Goal: Navigation & Orientation: Understand site structure

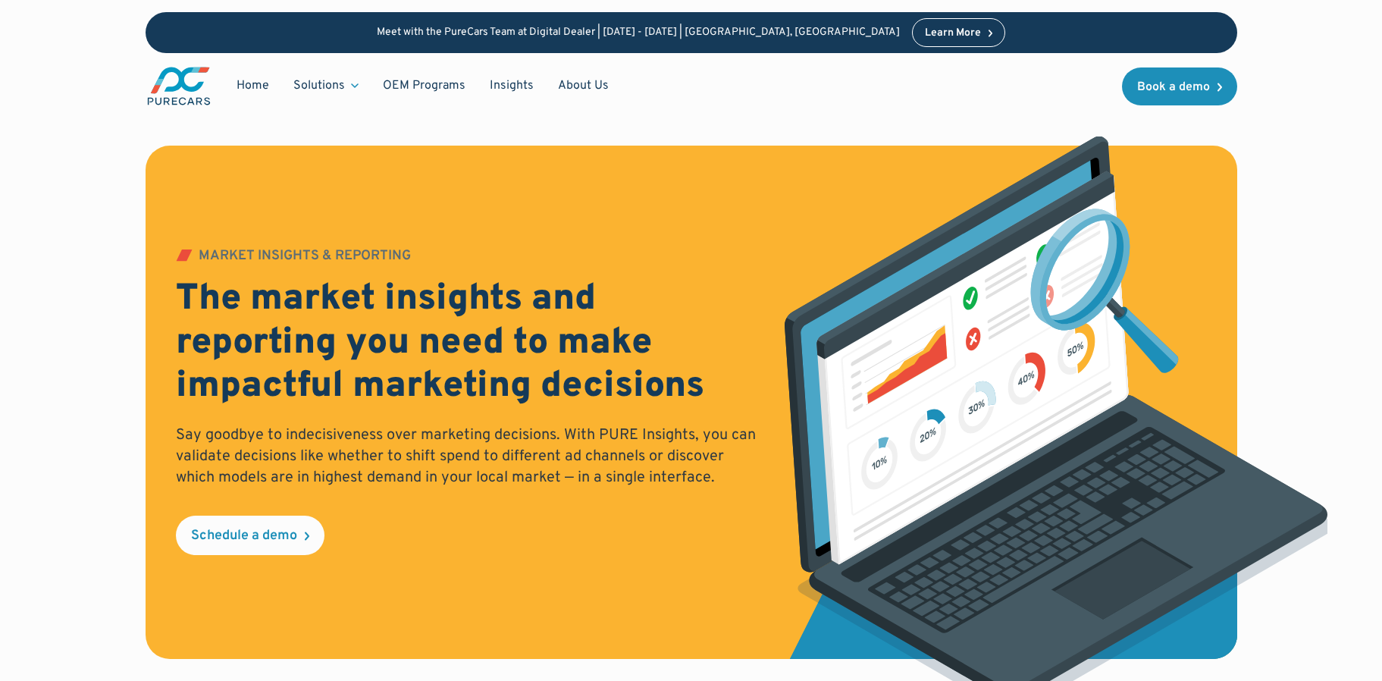
click at [191, 82] on img "main" at bounding box center [179, 86] width 67 height 42
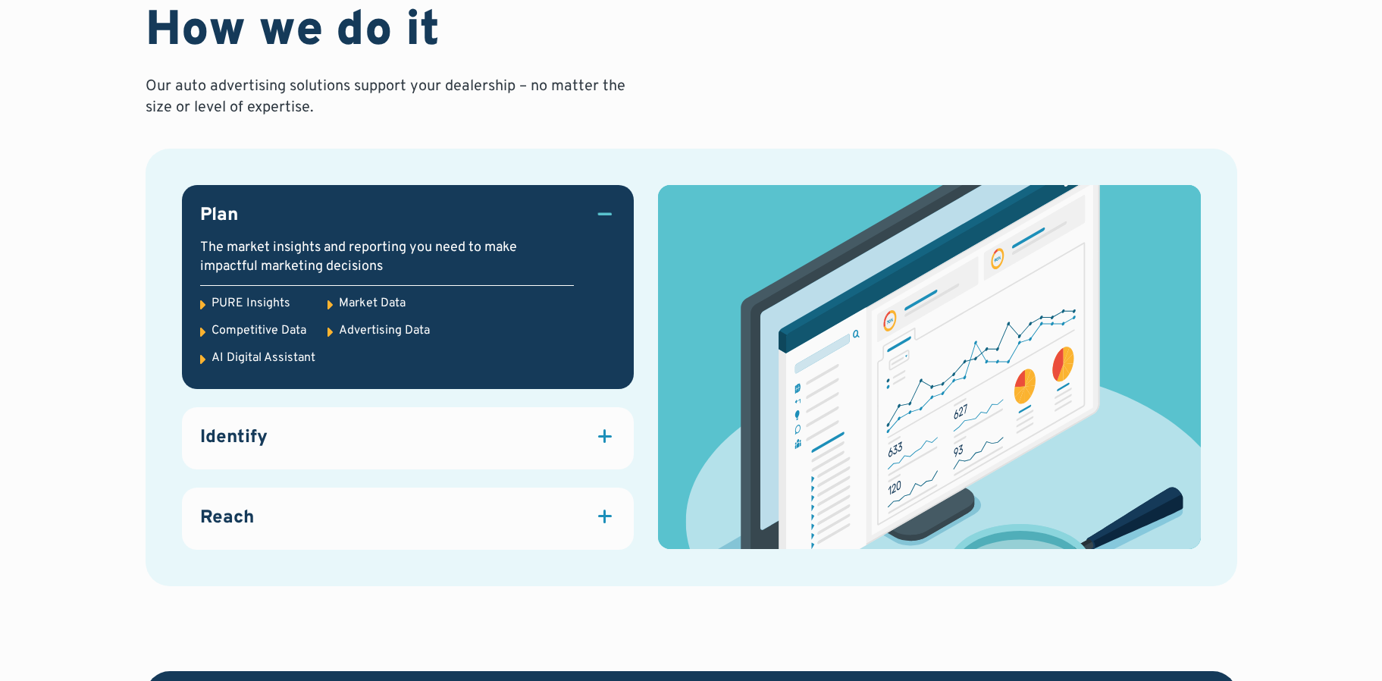
scroll to position [2029, 0]
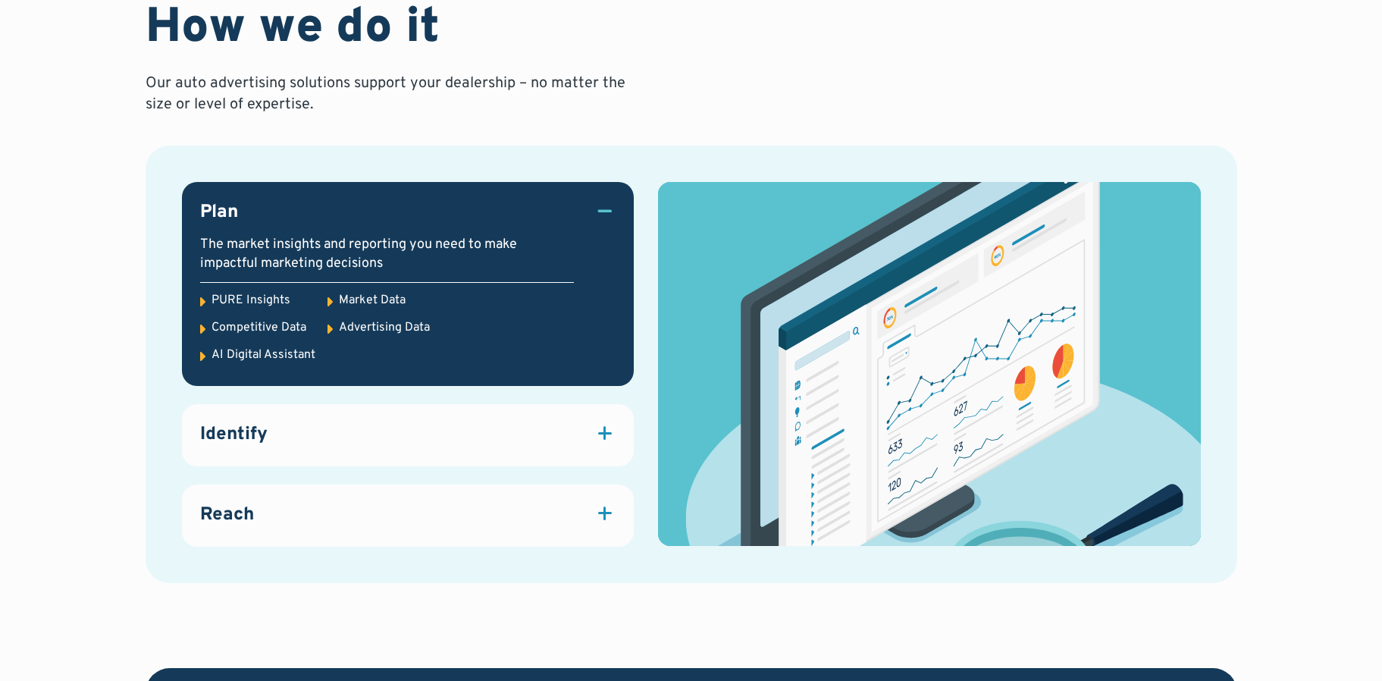
click at [488, 440] on div "Identify" at bounding box center [407, 435] width 415 height 26
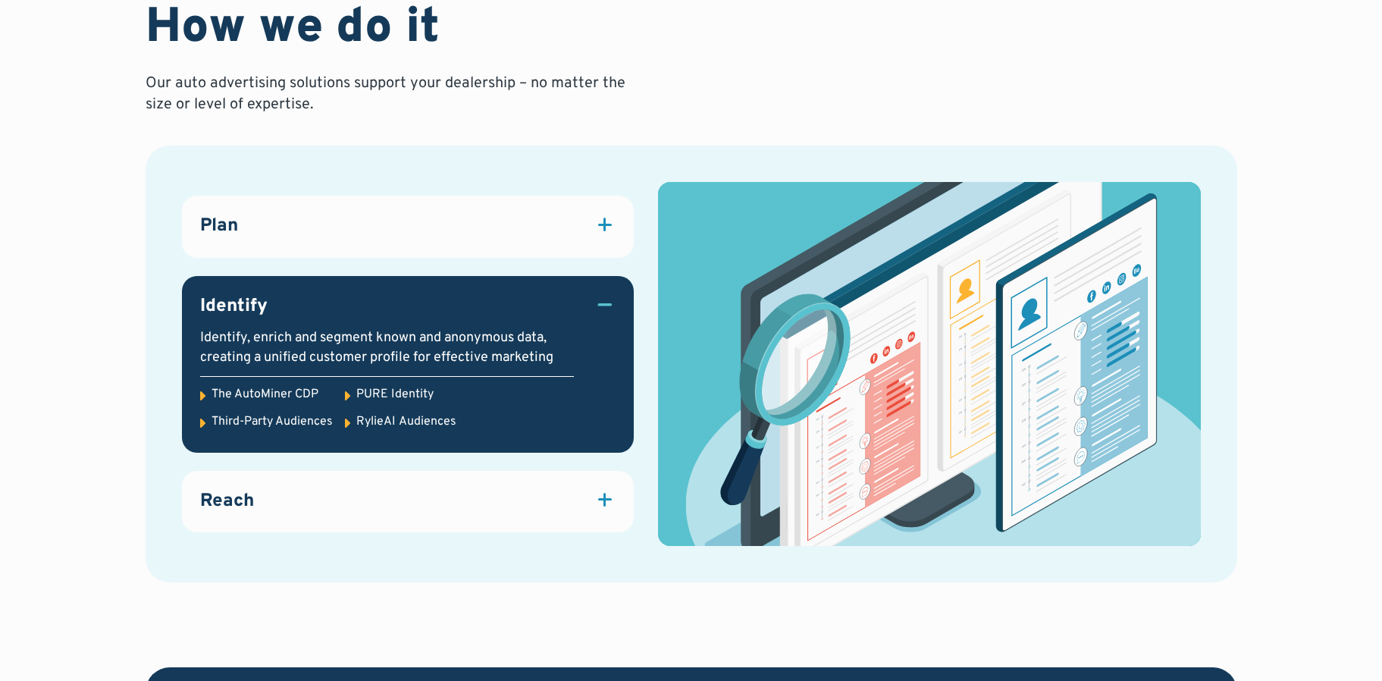
click at [502, 516] on link "Reach Attract quality traffic to your website and dealership with marketing sol…" at bounding box center [408, 502] width 452 height 62
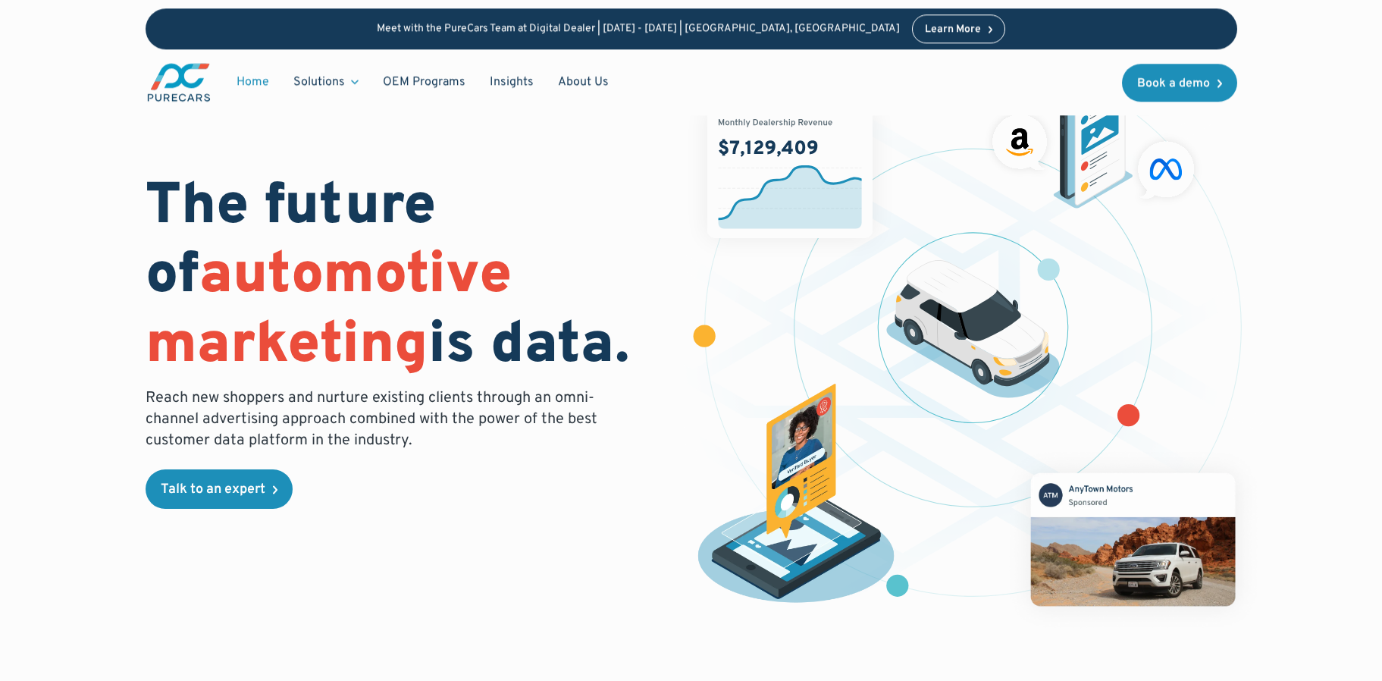
scroll to position [0, 0]
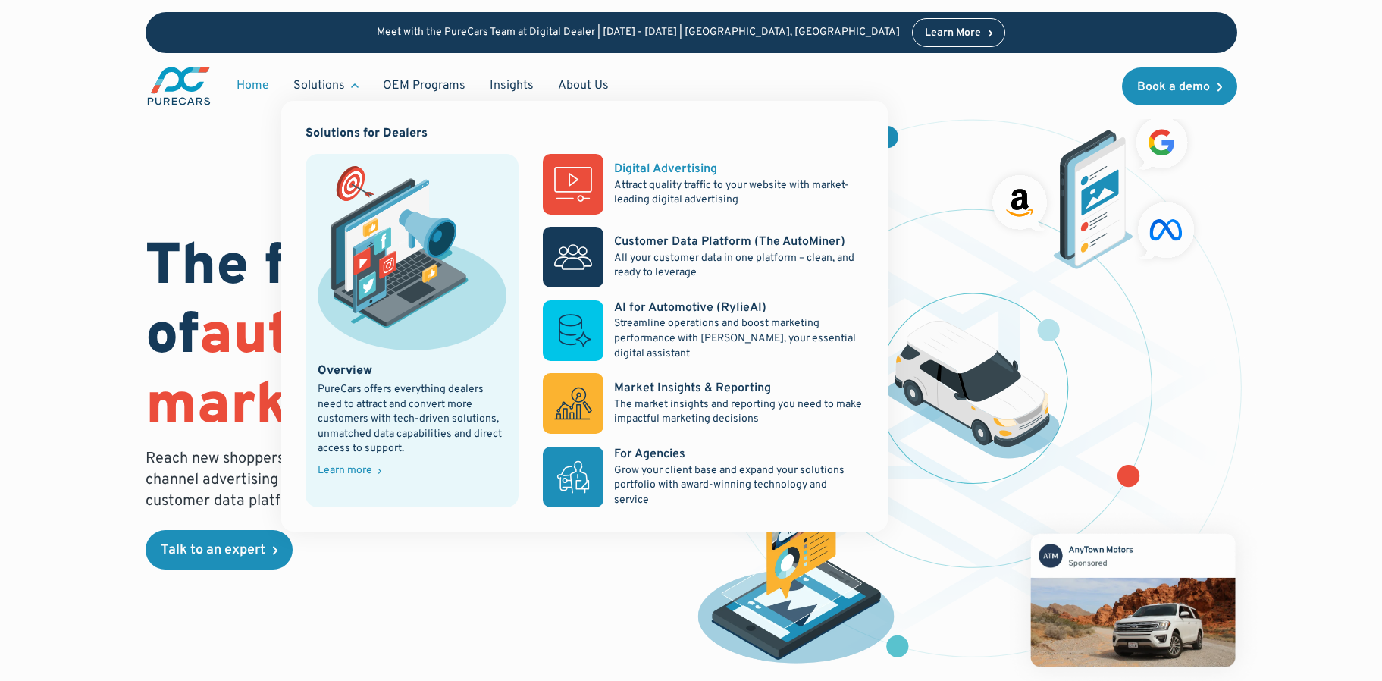
click at [666, 187] on p "Attract quality traffic to your website with market-leading digital advertising" at bounding box center [738, 193] width 249 height 30
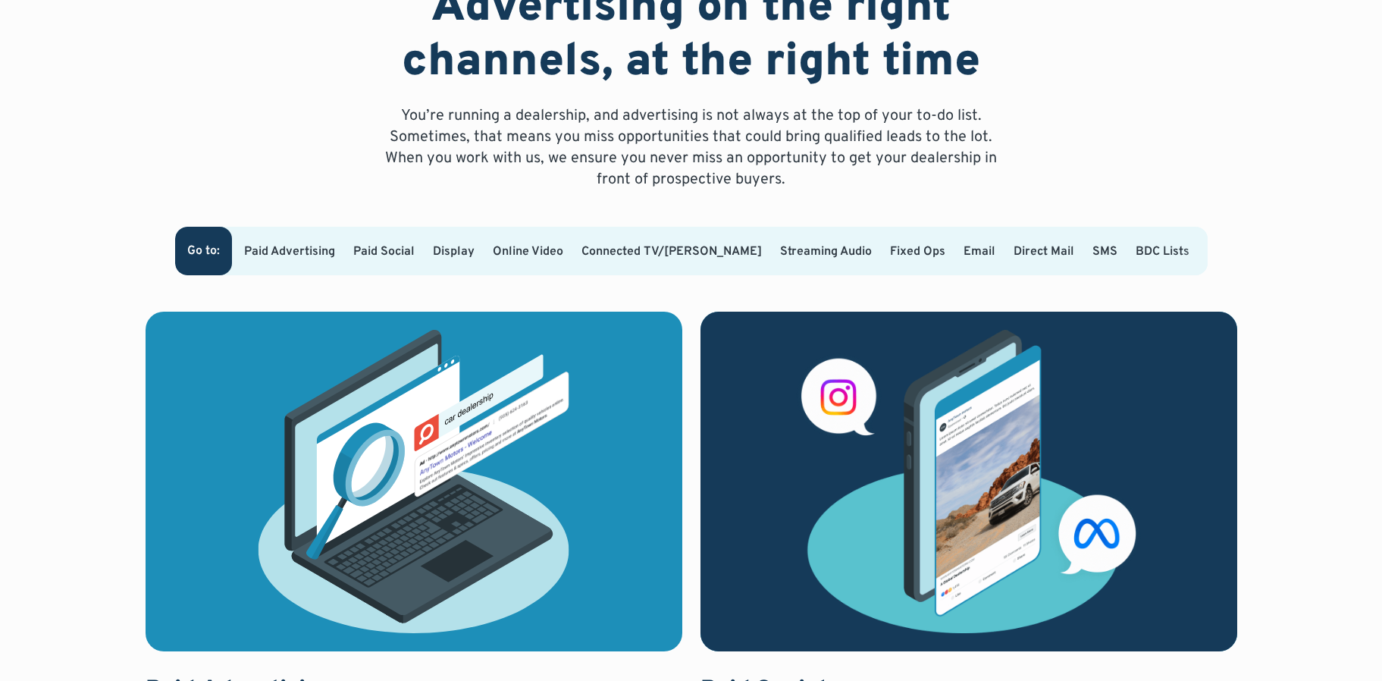
scroll to position [919, 0]
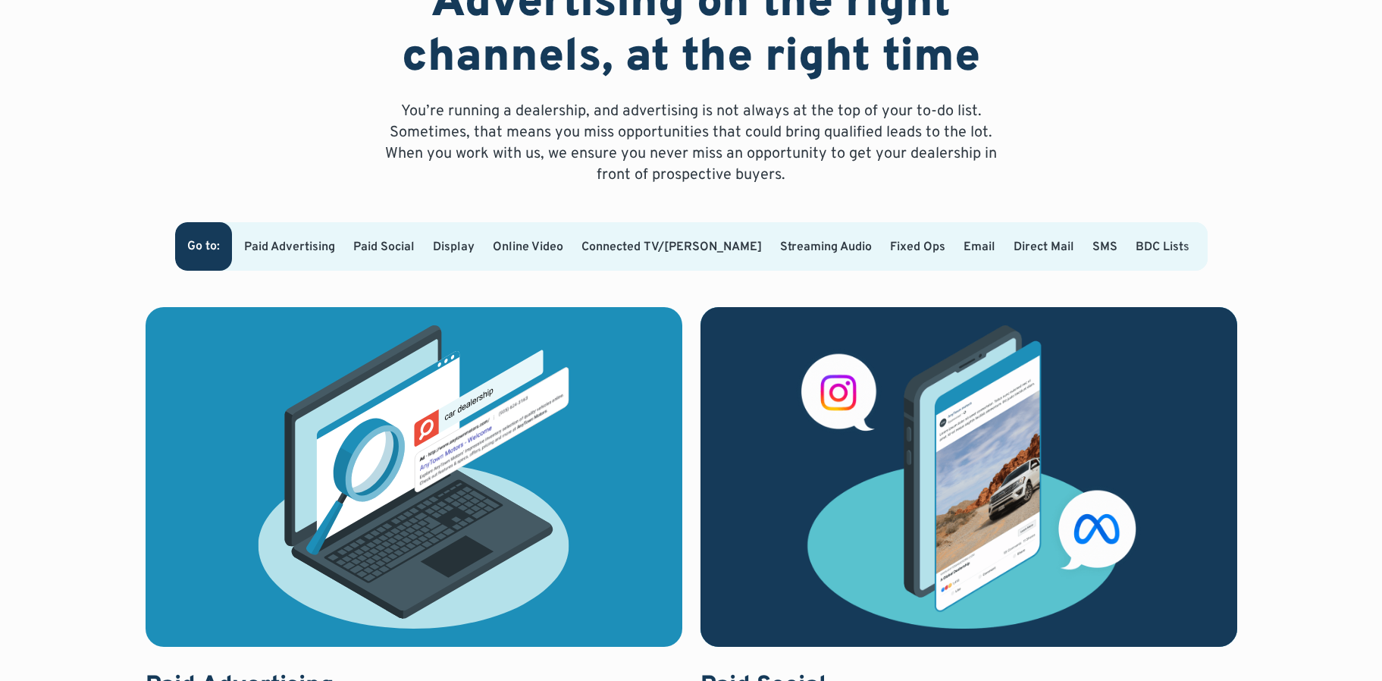
click at [335, 252] on link "Paid Advertising" at bounding box center [289, 247] width 91 height 15
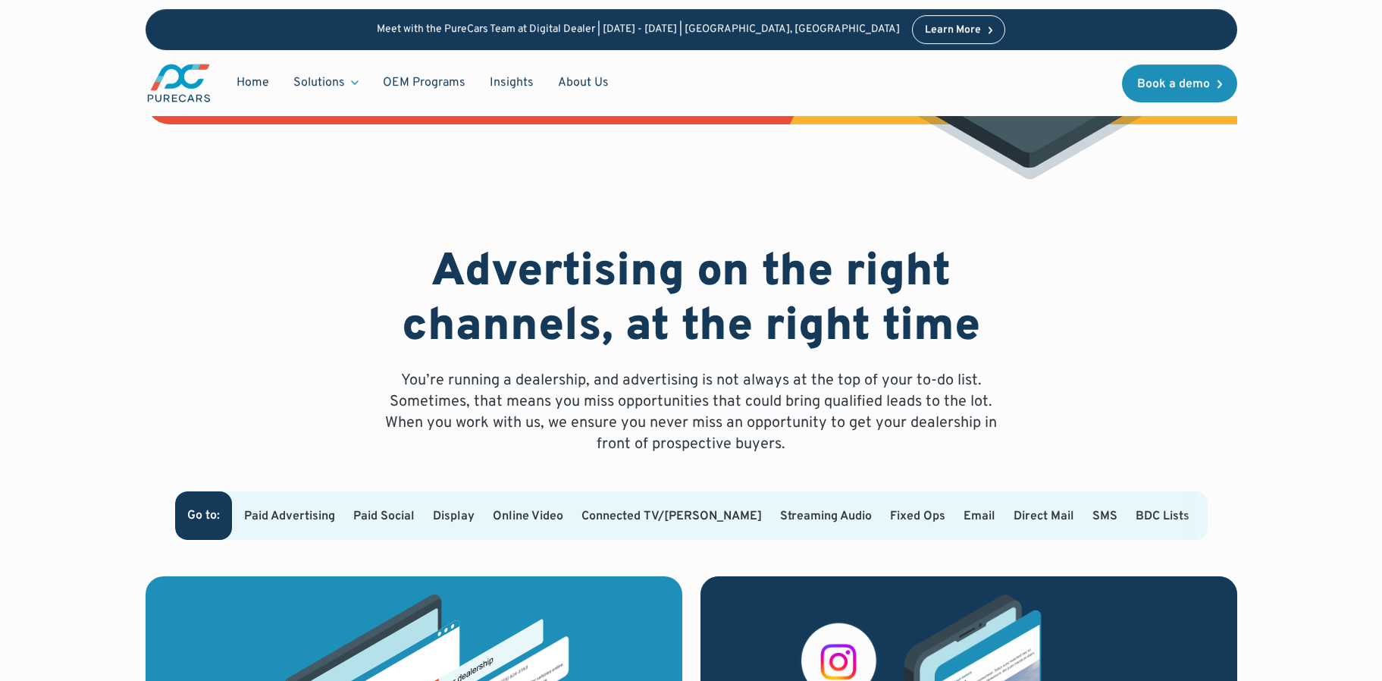
click at [415, 519] on link "Paid Social" at bounding box center [383, 516] width 61 height 15
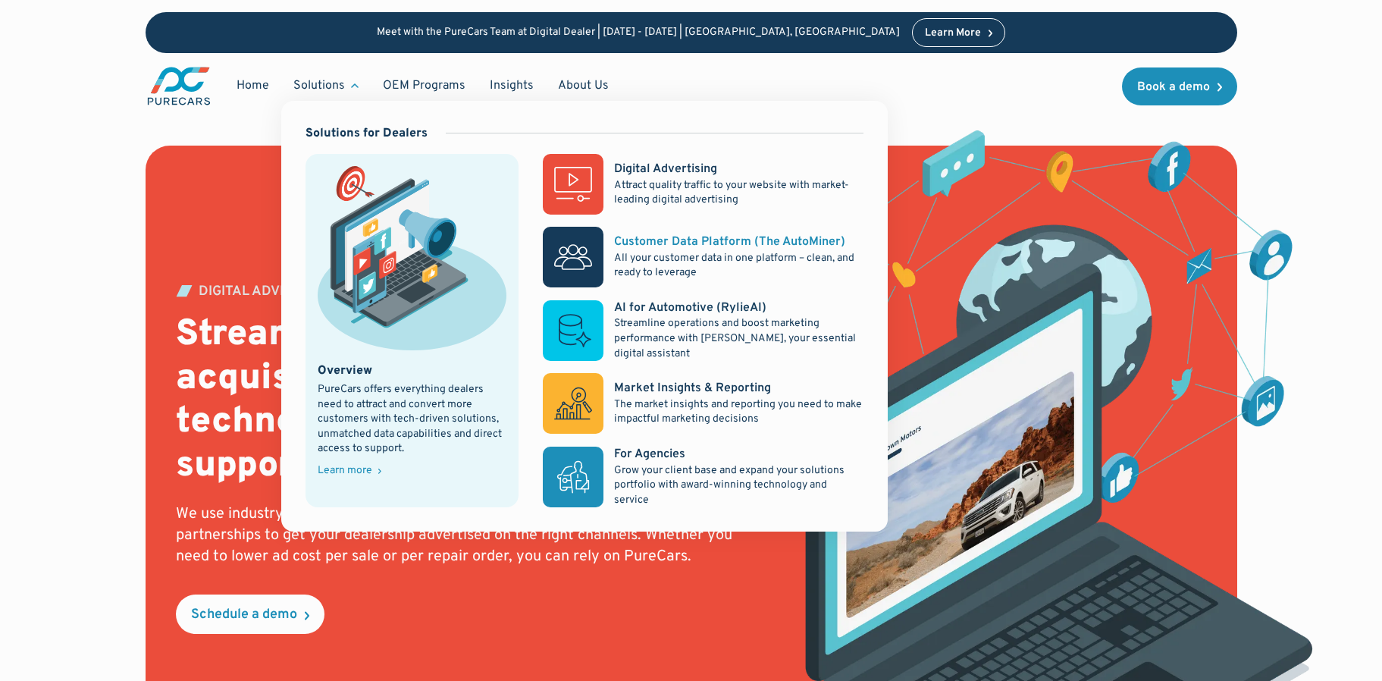
click at [690, 248] on div "Customer Data Platform (The AutoMiner)" at bounding box center [729, 242] width 231 height 17
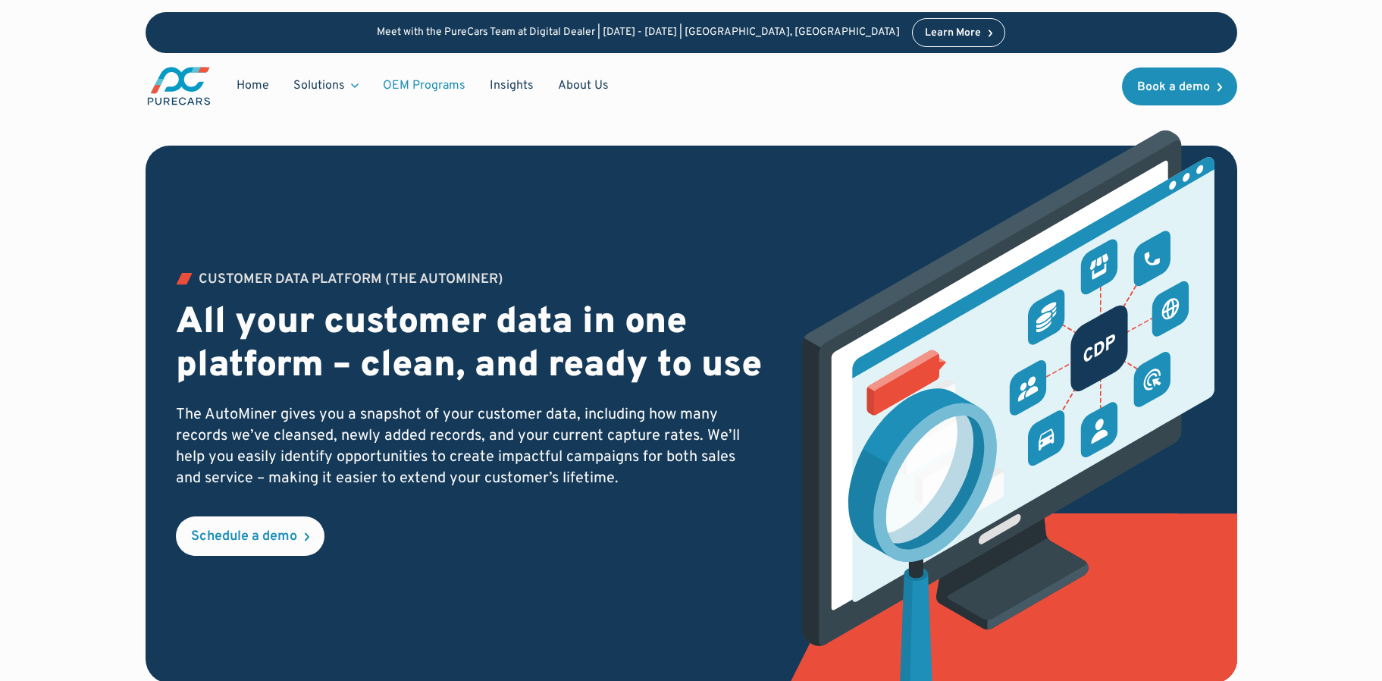
click at [433, 78] on link "OEM Programs" at bounding box center [424, 85] width 107 height 29
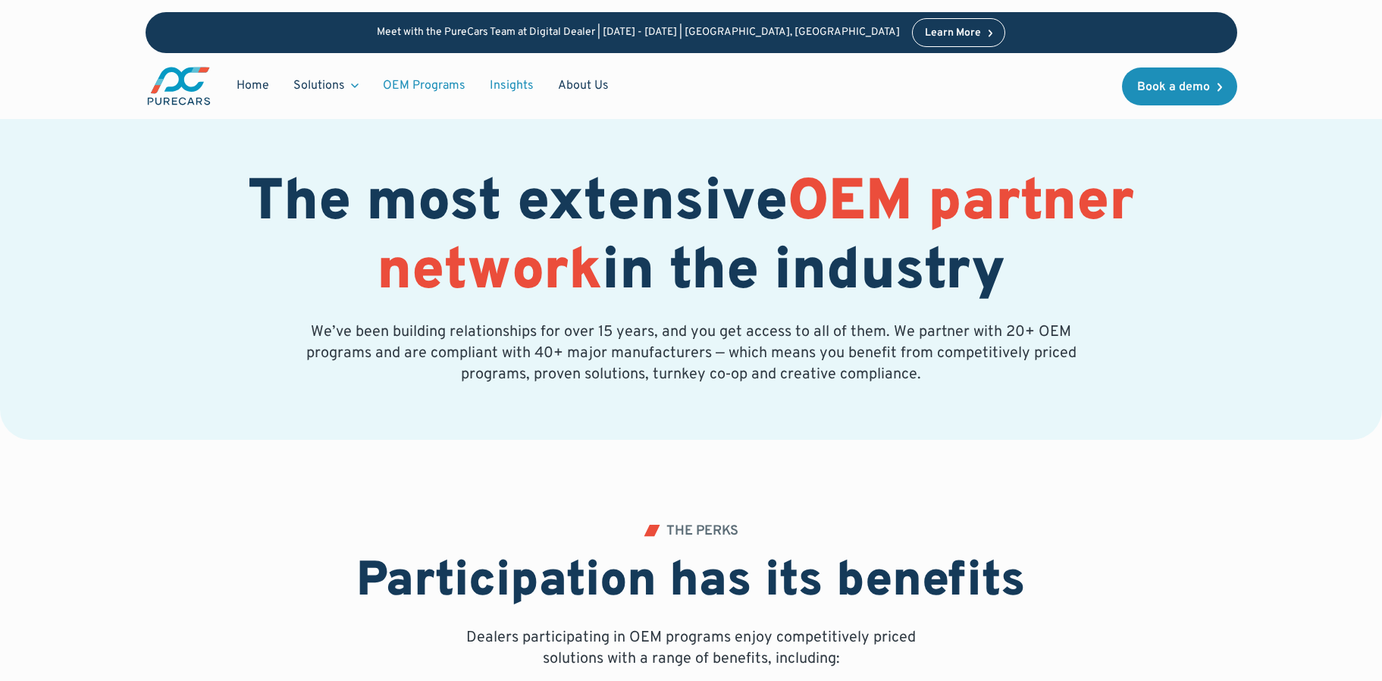
click at [510, 88] on link "Insights" at bounding box center [512, 85] width 68 height 29
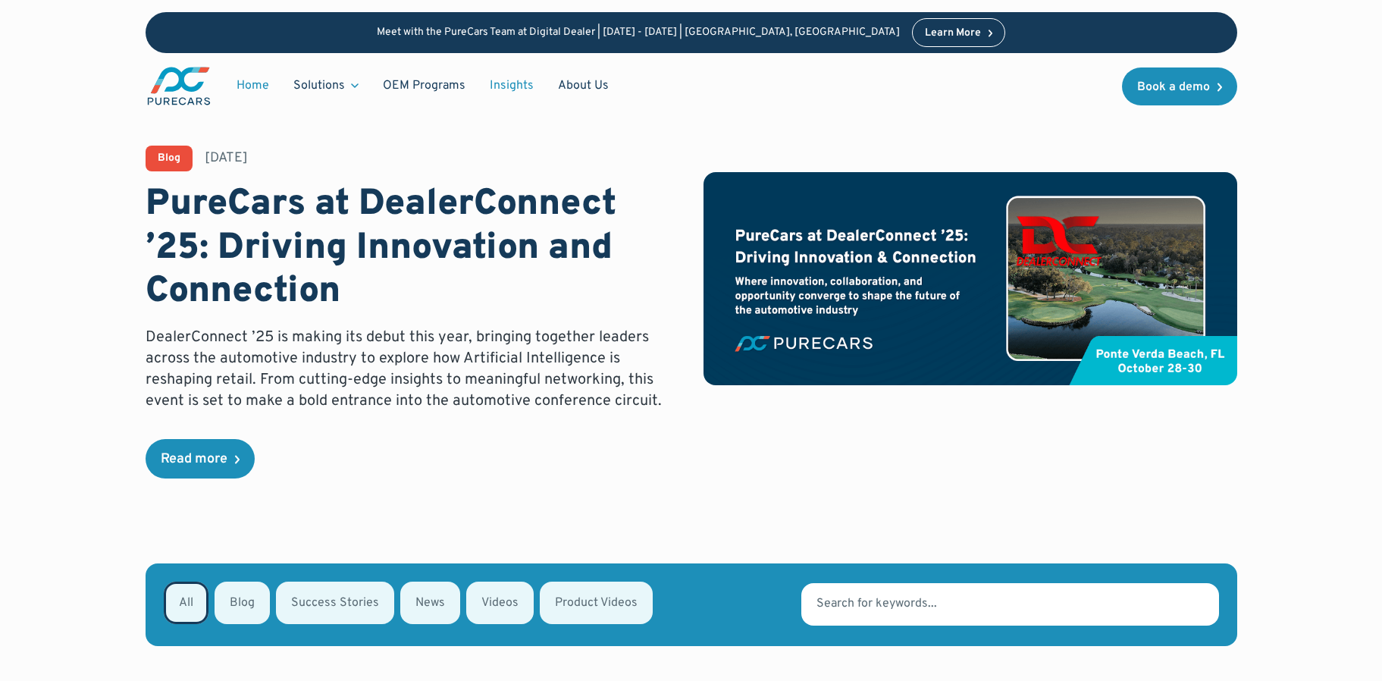
click at [256, 83] on link "Home" at bounding box center [252, 85] width 57 height 29
